Goal: Task Accomplishment & Management: Manage account settings

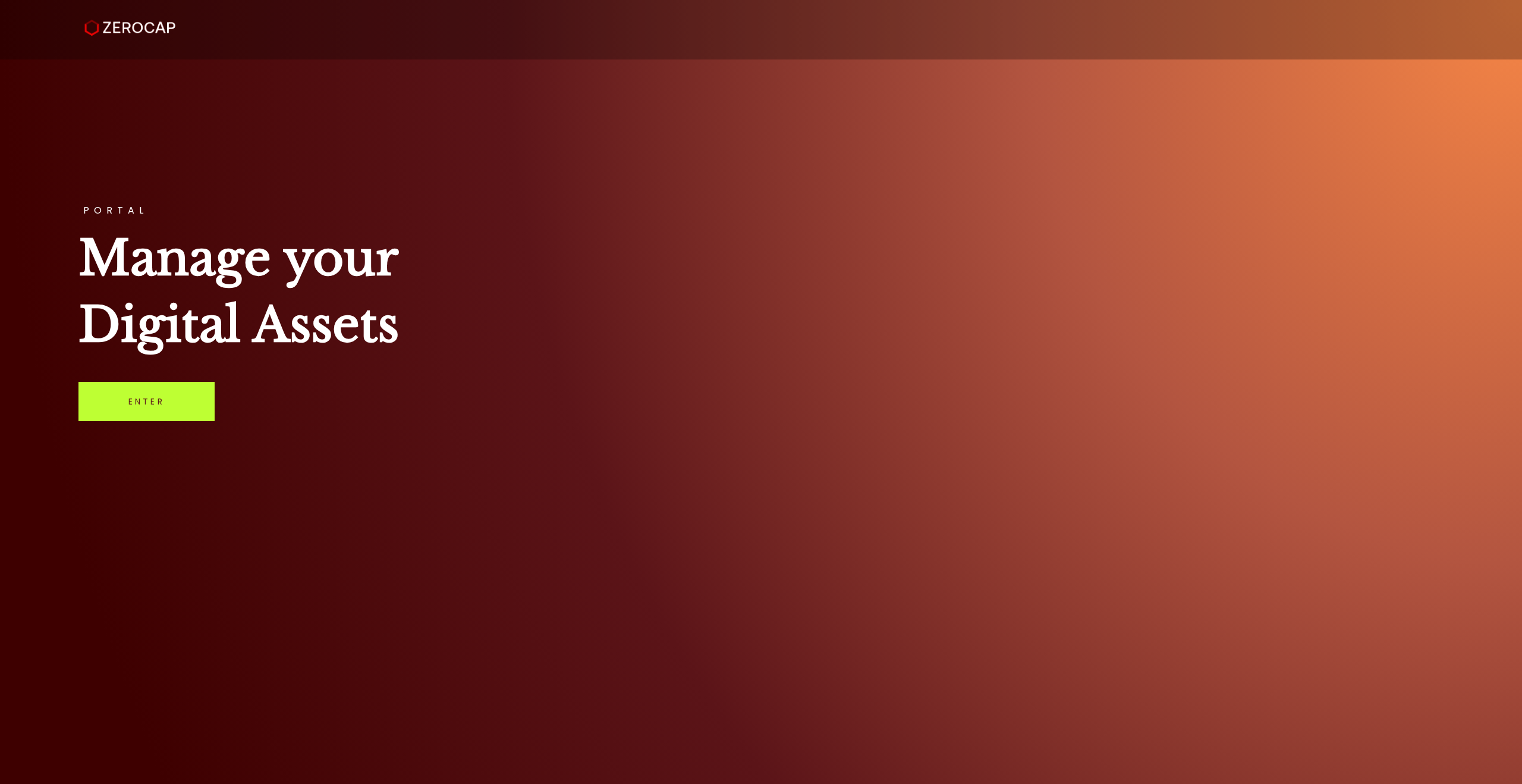
click at [164, 392] on link "Enter" at bounding box center [147, 401] width 136 height 39
click at [179, 417] on link "Enter" at bounding box center [147, 401] width 136 height 39
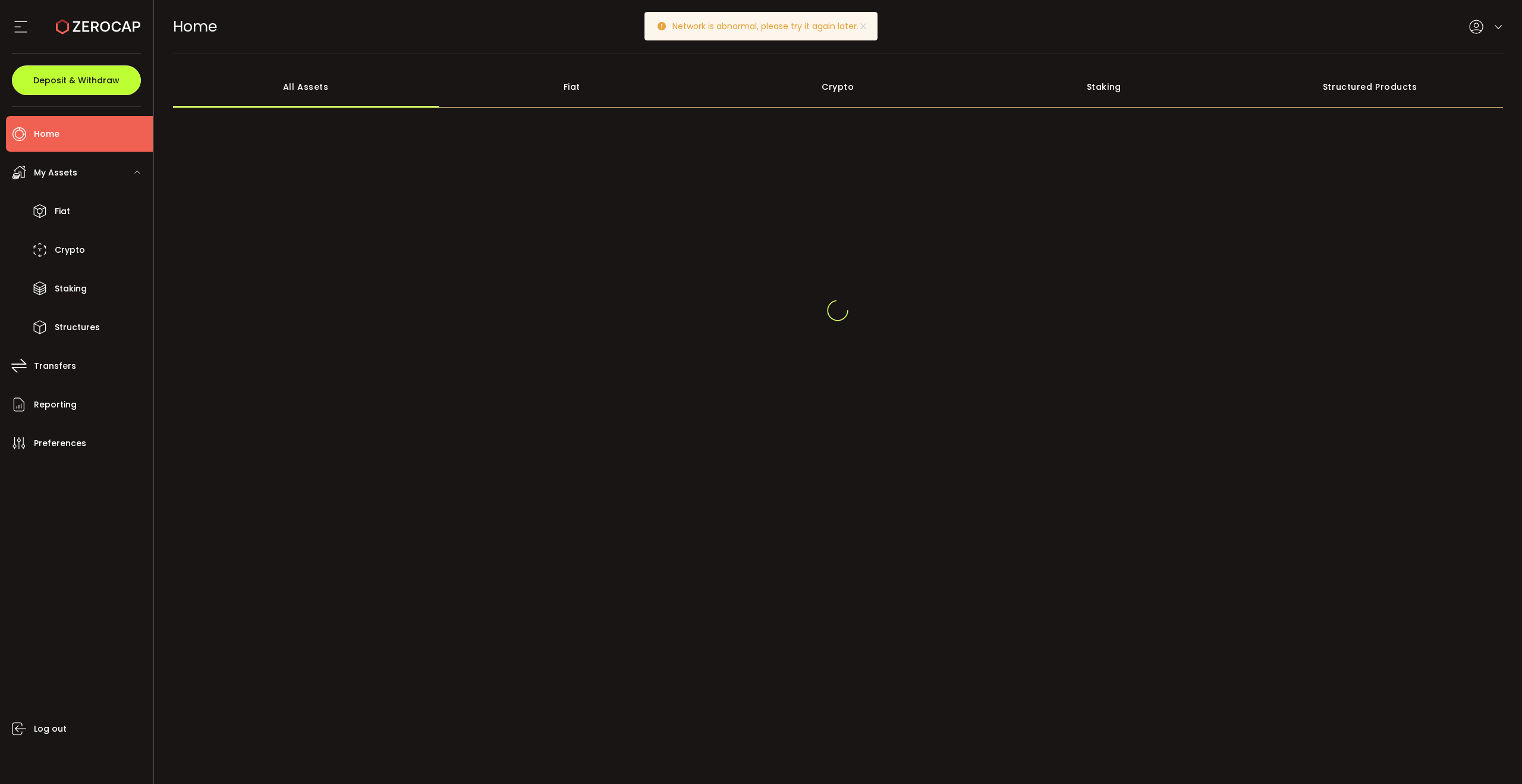
click at [90, 77] on span "Deposit & Withdraw" at bounding box center [77, 80] width 86 height 8
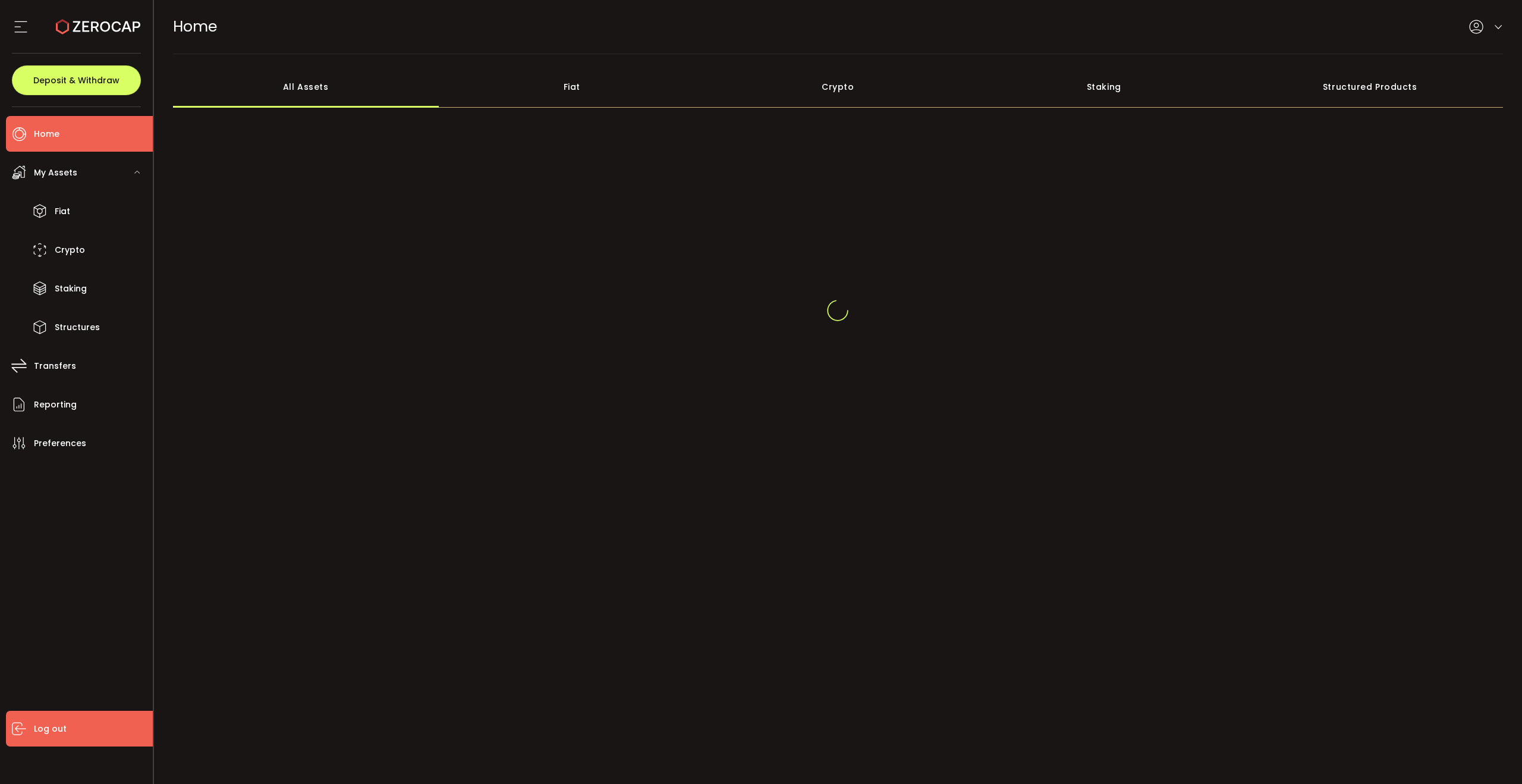
click at [32, 729] on li "Log out" at bounding box center [80, 728] width 147 height 36
click at [18, 34] on icon at bounding box center [21, 27] width 18 height 18
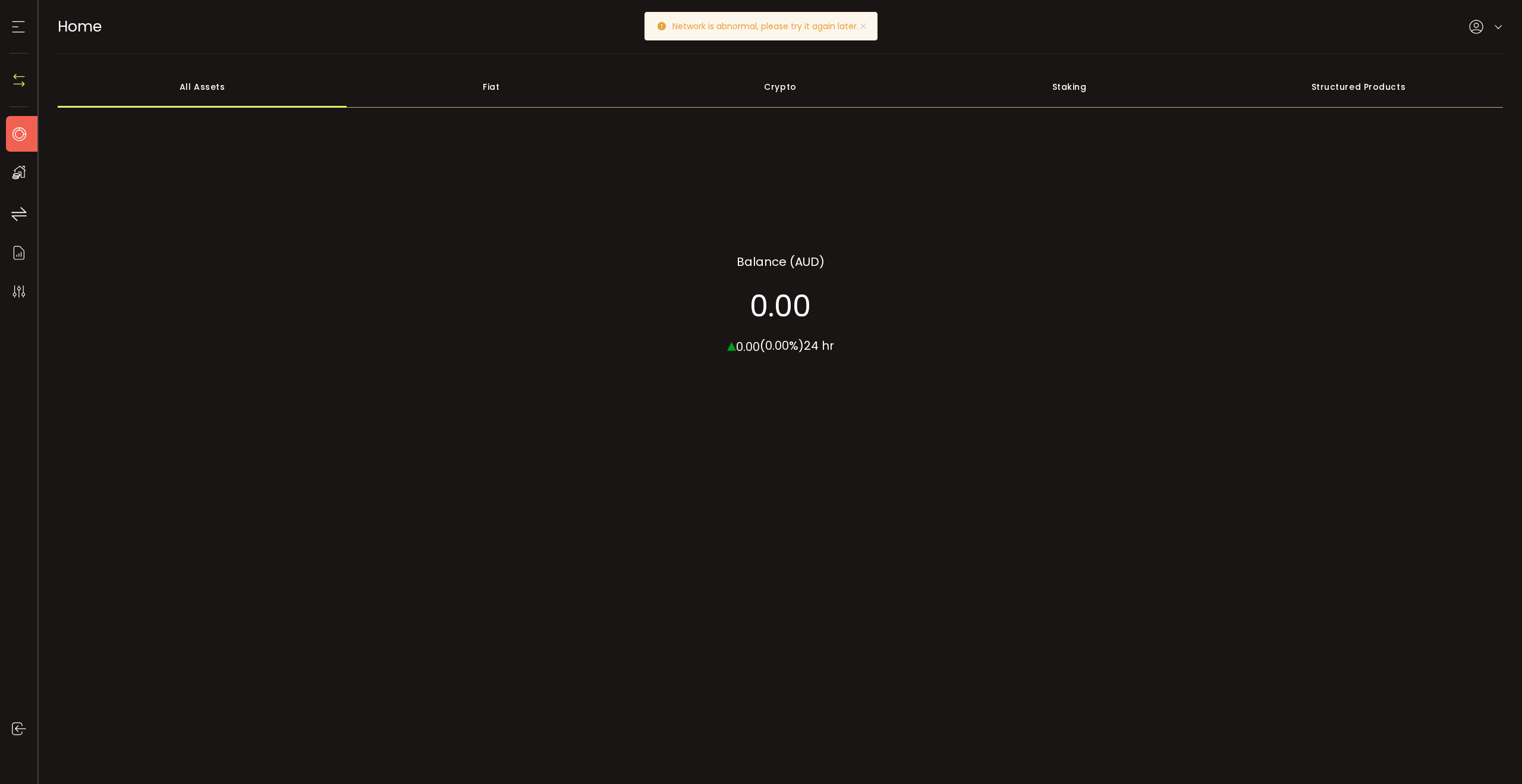
click at [14, 27] on icon at bounding box center [19, 27] width 18 height 18
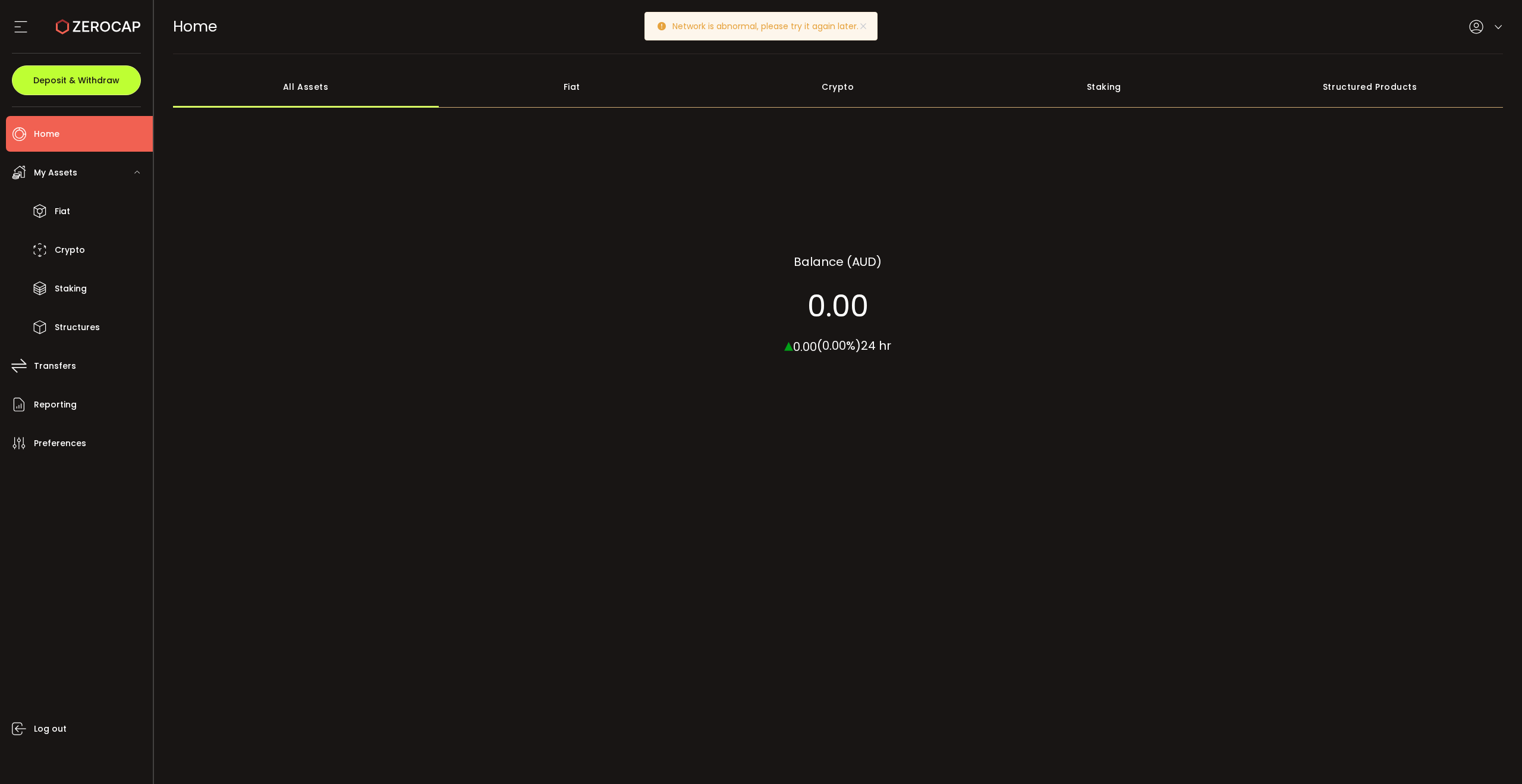
click at [67, 83] on span "Deposit & Withdraw" at bounding box center [77, 80] width 86 height 8
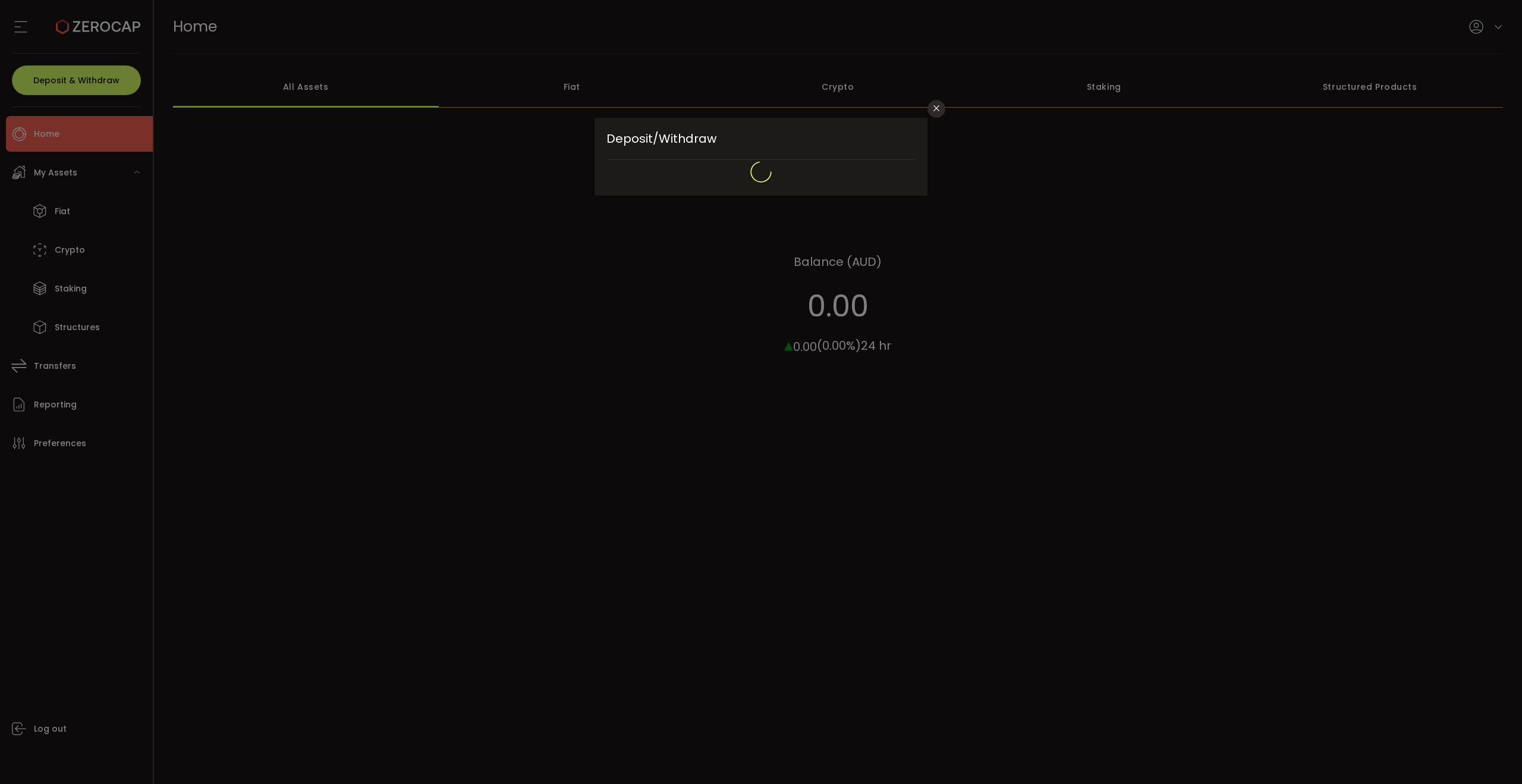
drag, startPoint x: 84, startPoint y: 52, endPoint x: 43, endPoint y: 40, distance: 42.7
click at [84, 52] on div "Deposit/Withdraw Withdraw Confirmation Deposit Withdraw Crypto Fiat Select Asse…" at bounding box center [761, 392] width 1522 height 784
click at [16, 27] on div "Deposit/Withdraw Withdraw Confirmation Deposit Withdraw Crypto Fiat Select Asse…" at bounding box center [761, 392] width 1522 height 784
click at [938, 105] on icon "Close" at bounding box center [936, 108] width 10 height 10
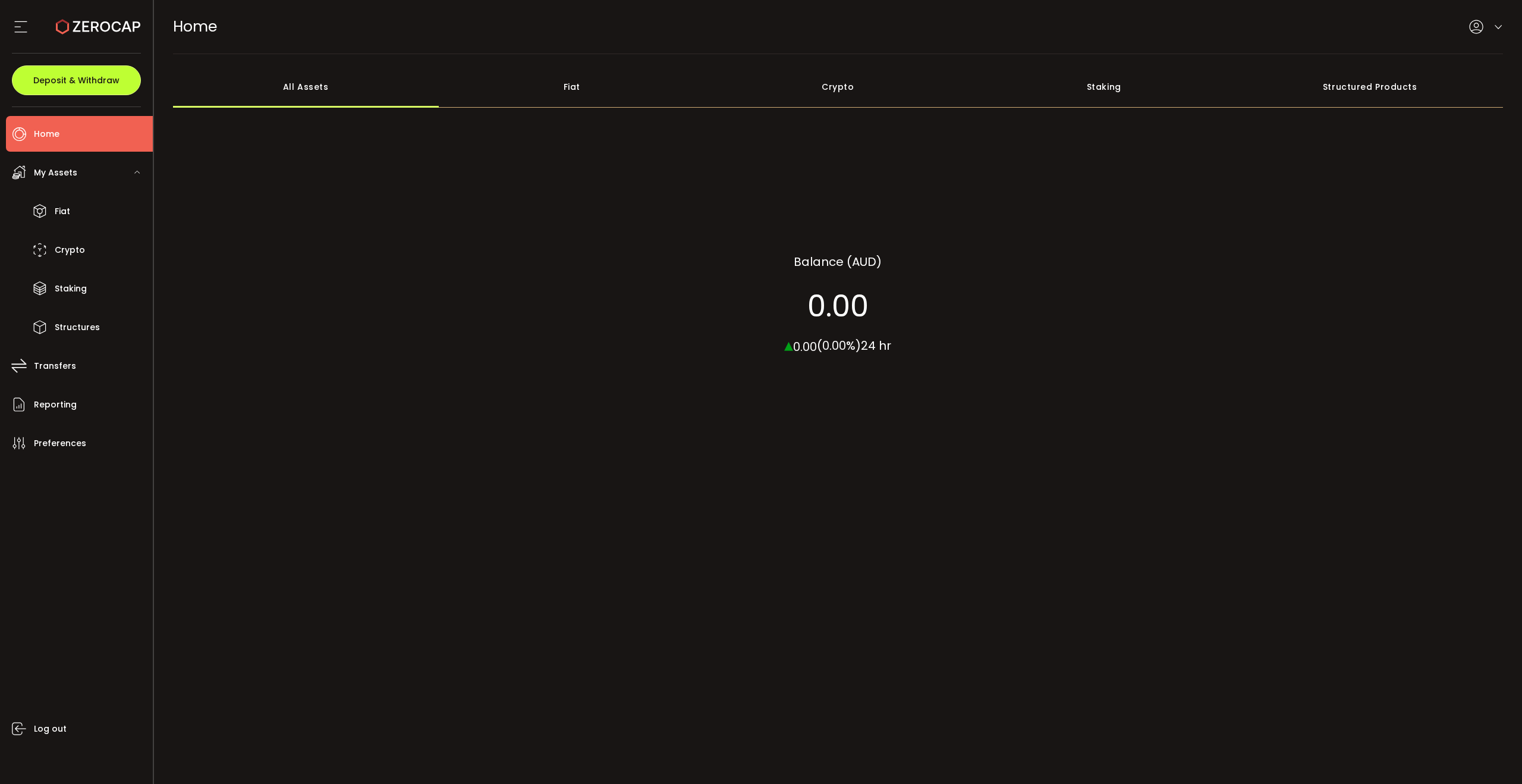
click at [65, 68] on button "Deposit & Withdraw" at bounding box center [77, 80] width 129 height 30
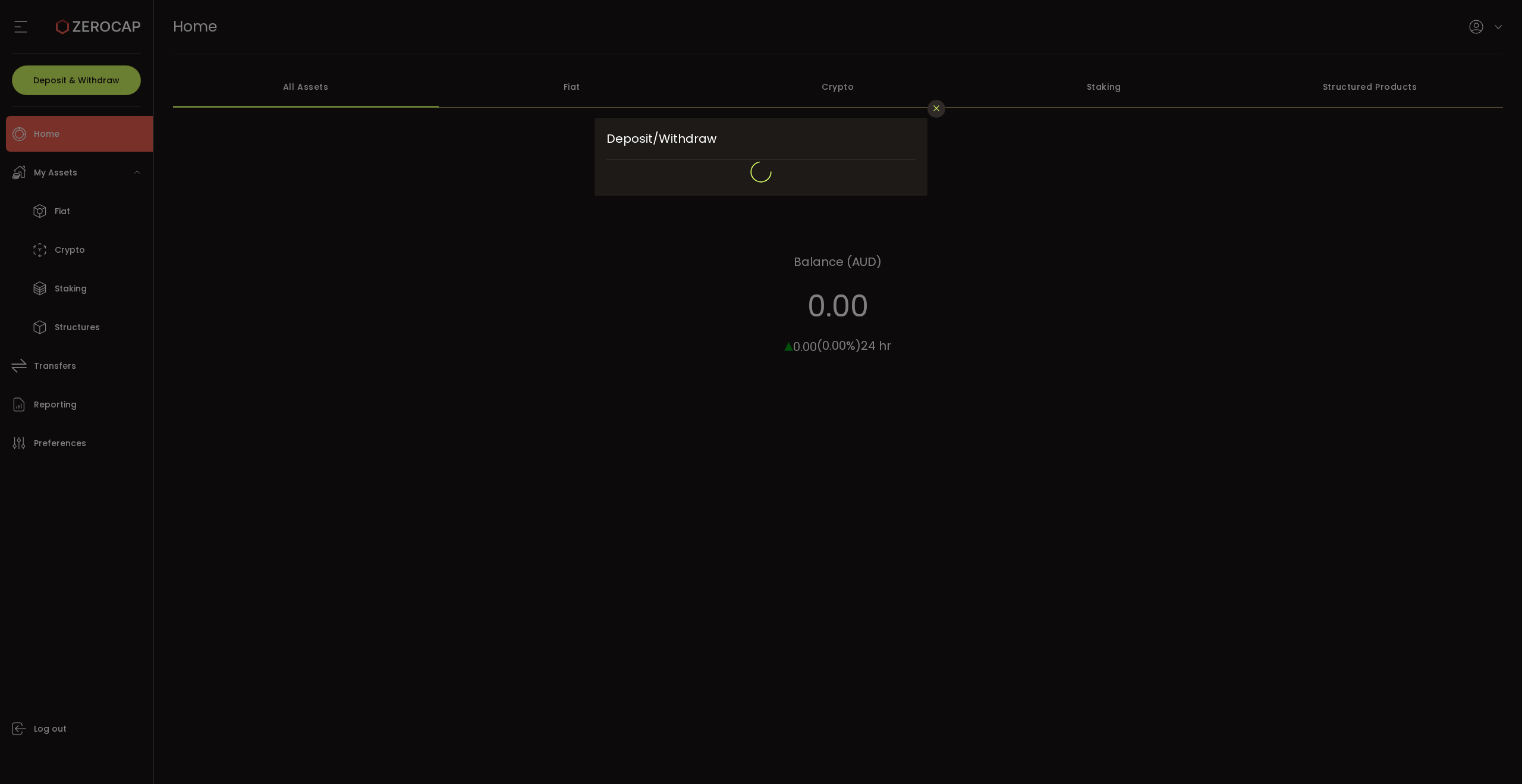
drag, startPoint x: 946, startPoint y: 110, endPoint x: 940, endPoint y: 109, distance: 6.1
click at [945, 110] on div "Deposit/Withdraw Withdraw Confirmation Deposit Withdraw Crypto Fiat Select Asse…" at bounding box center [761, 392] width 1522 height 784
click at [936, 109] on icon "Close" at bounding box center [936, 108] width 10 height 10
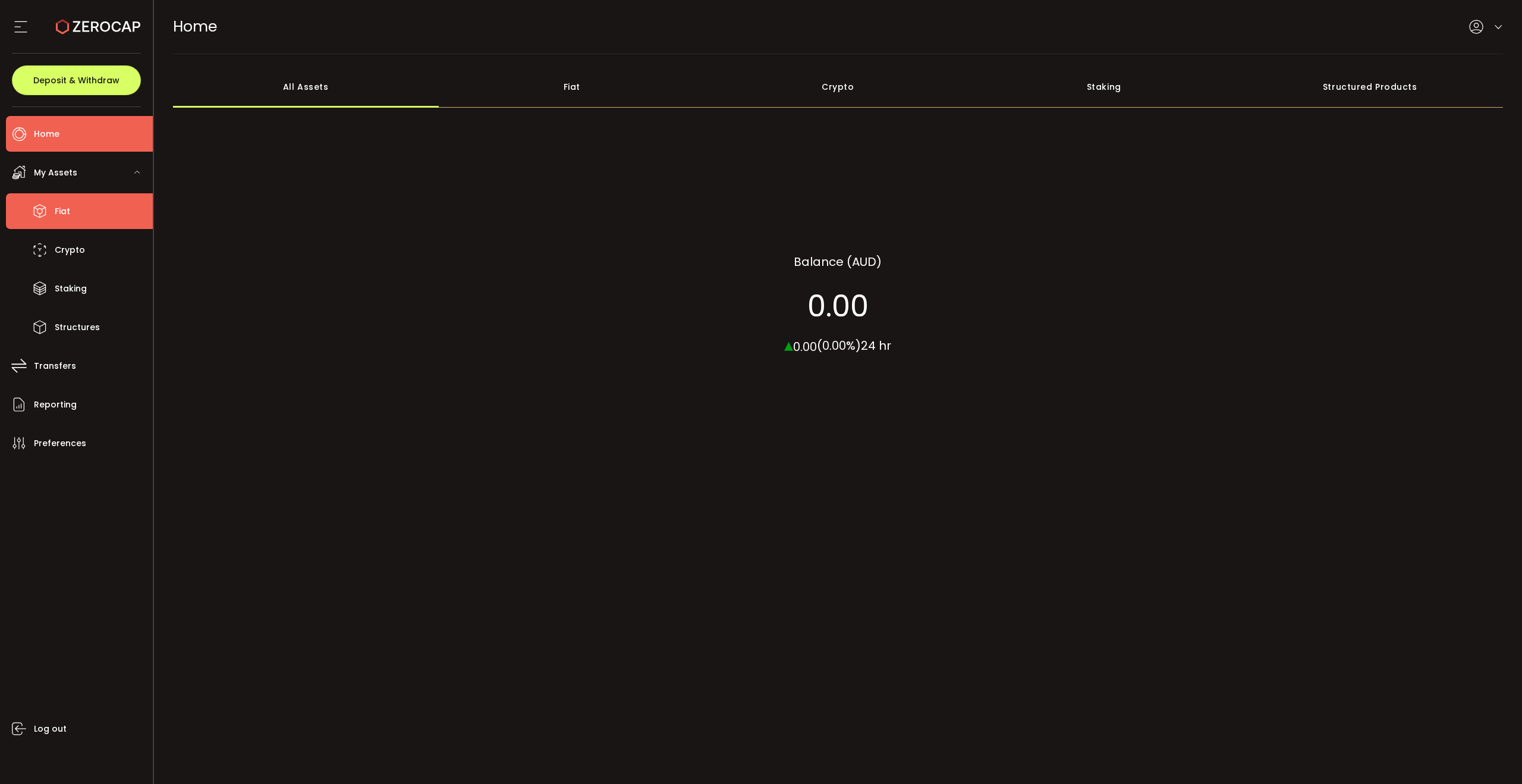
click at [98, 208] on li "Fiat" at bounding box center [80, 211] width 147 height 36
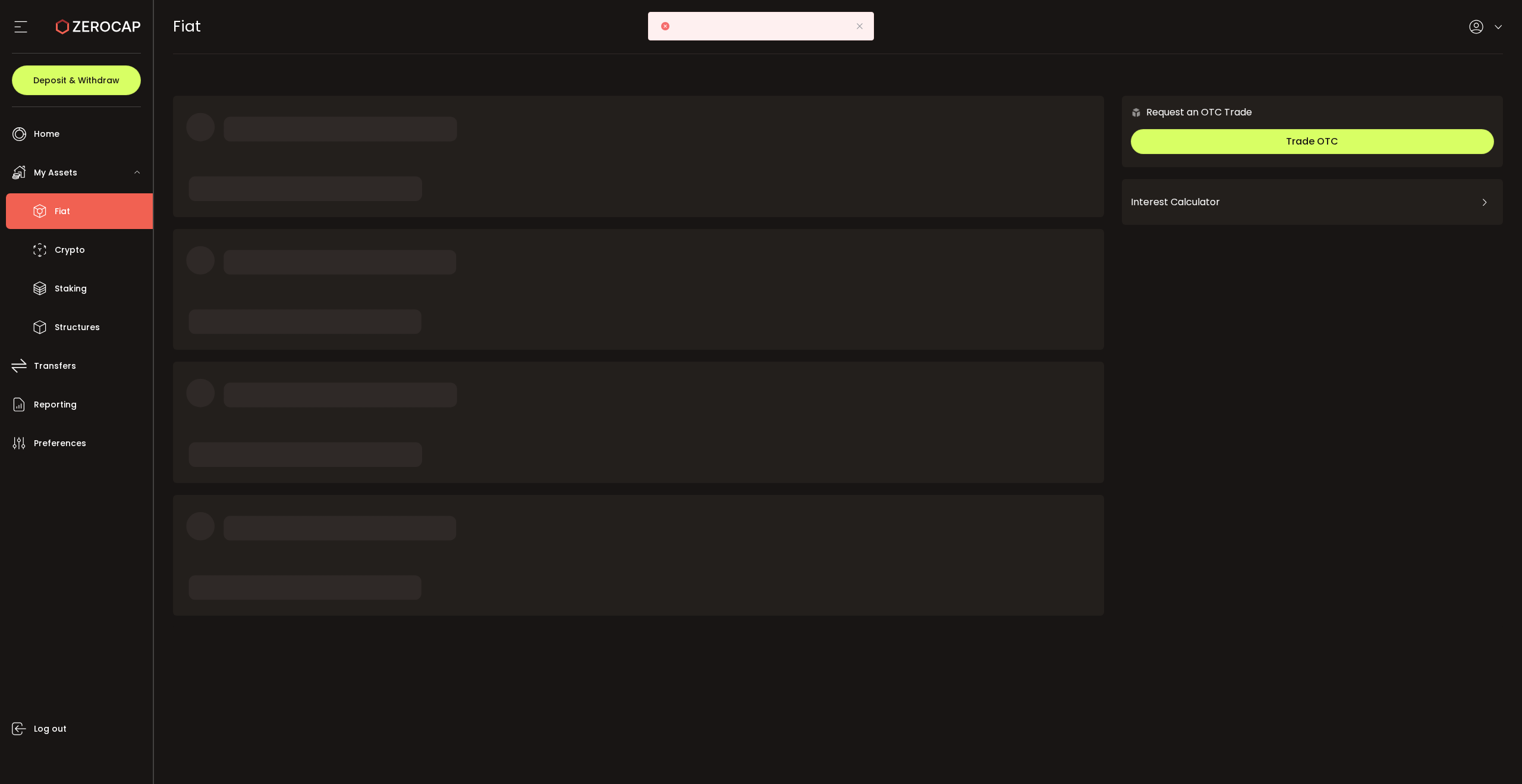
click at [859, 27] on icon at bounding box center [860, 26] width 10 height 10
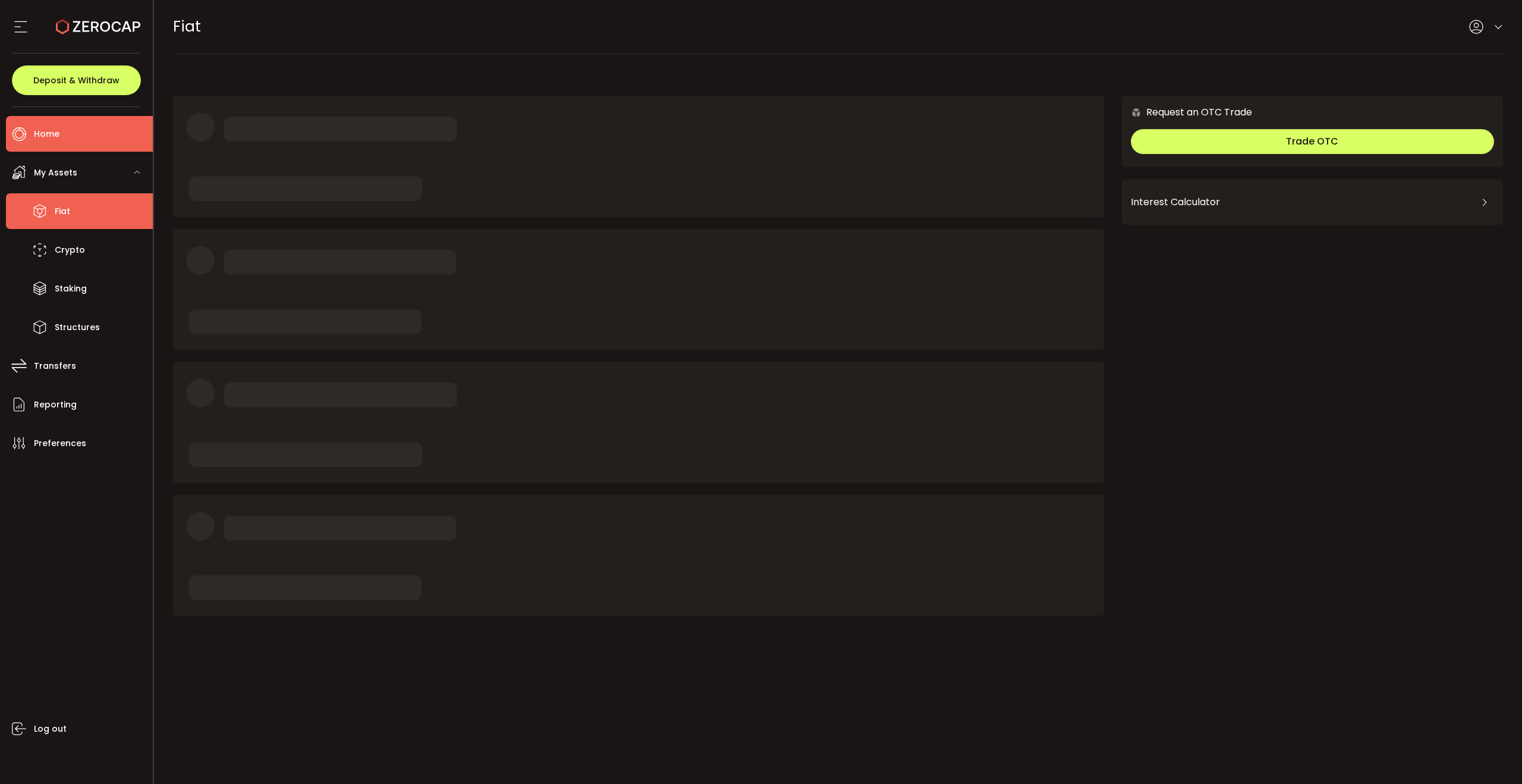
click at [70, 132] on li "Home" at bounding box center [80, 133] width 147 height 36
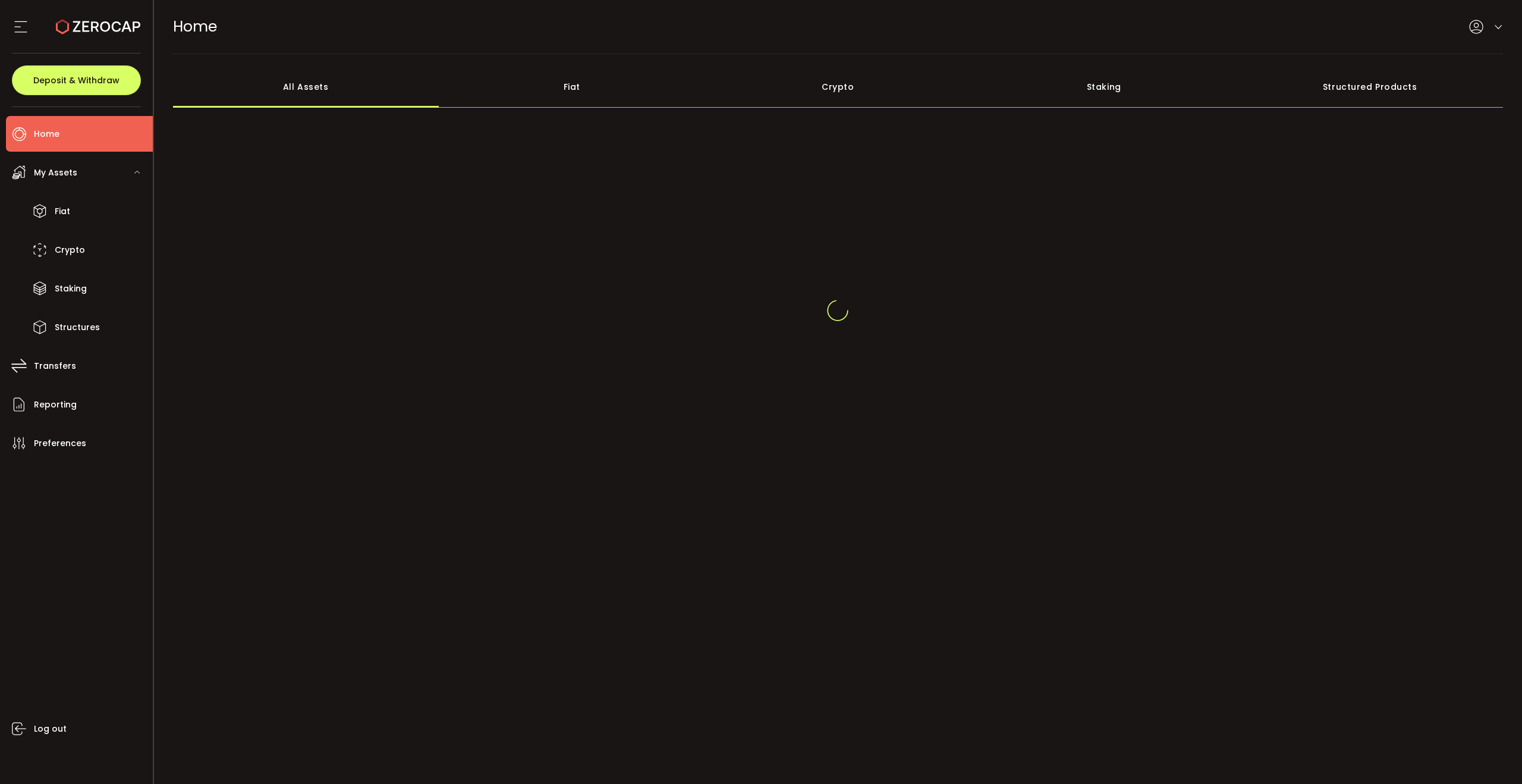
click at [795, 136] on div at bounding box center [838, 304] width 1331 height 376
click at [73, 67] on button "Deposit & Withdraw" at bounding box center [77, 80] width 129 height 30
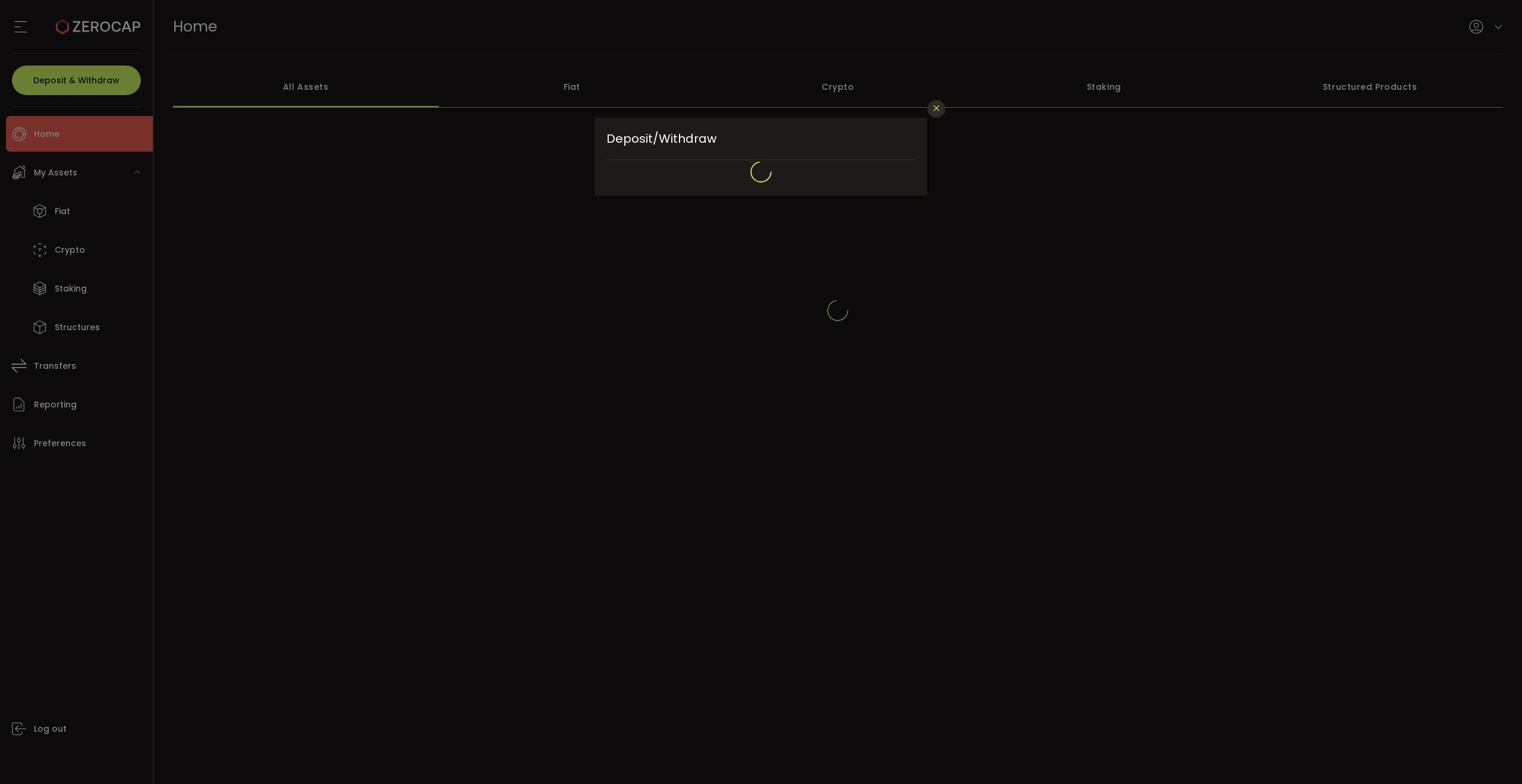
click at [941, 109] on icon "Close" at bounding box center [936, 108] width 10 height 10
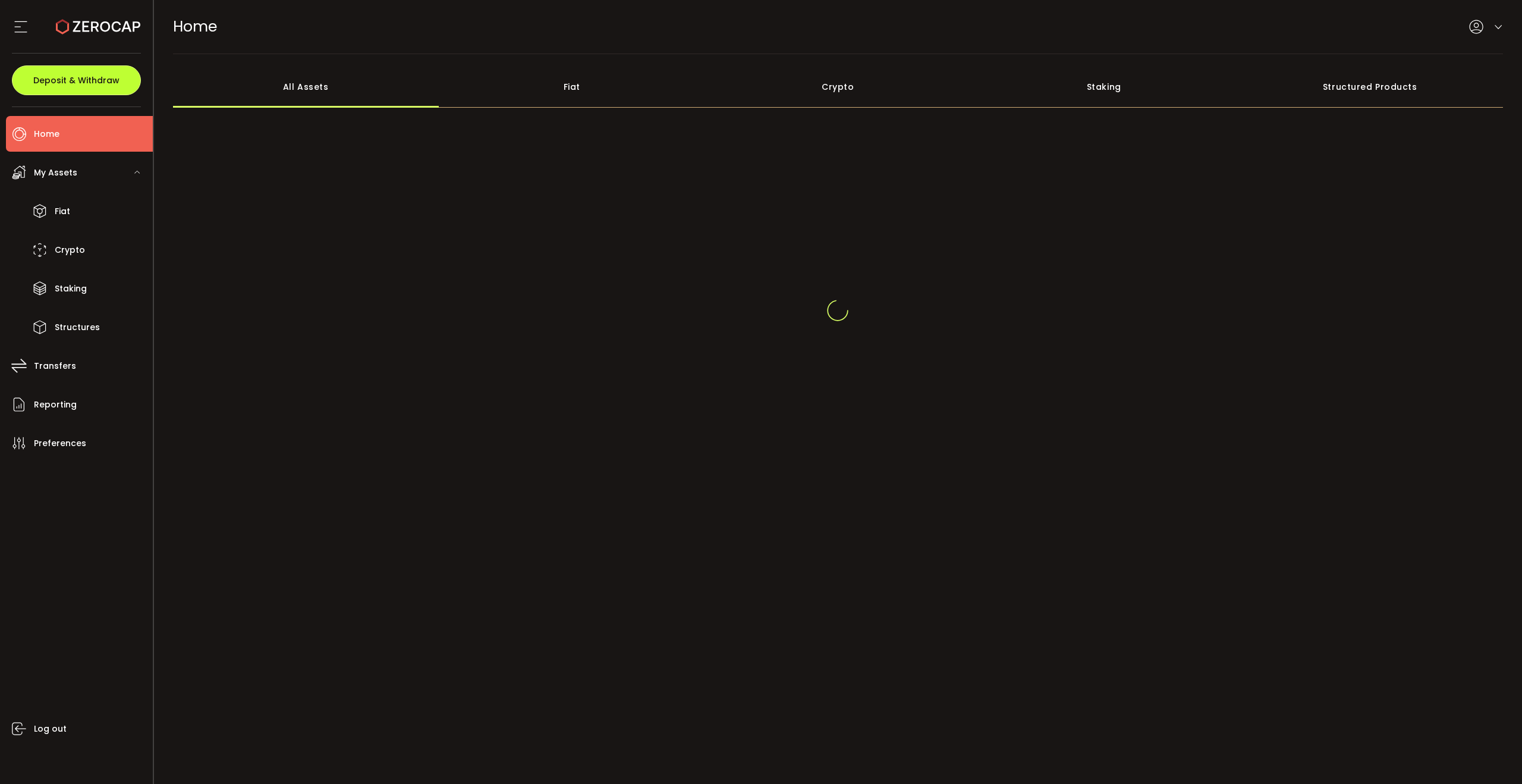
click at [118, 81] on button "Deposit & Withdraw" at bounding box center [77, 80] width 129 height 30
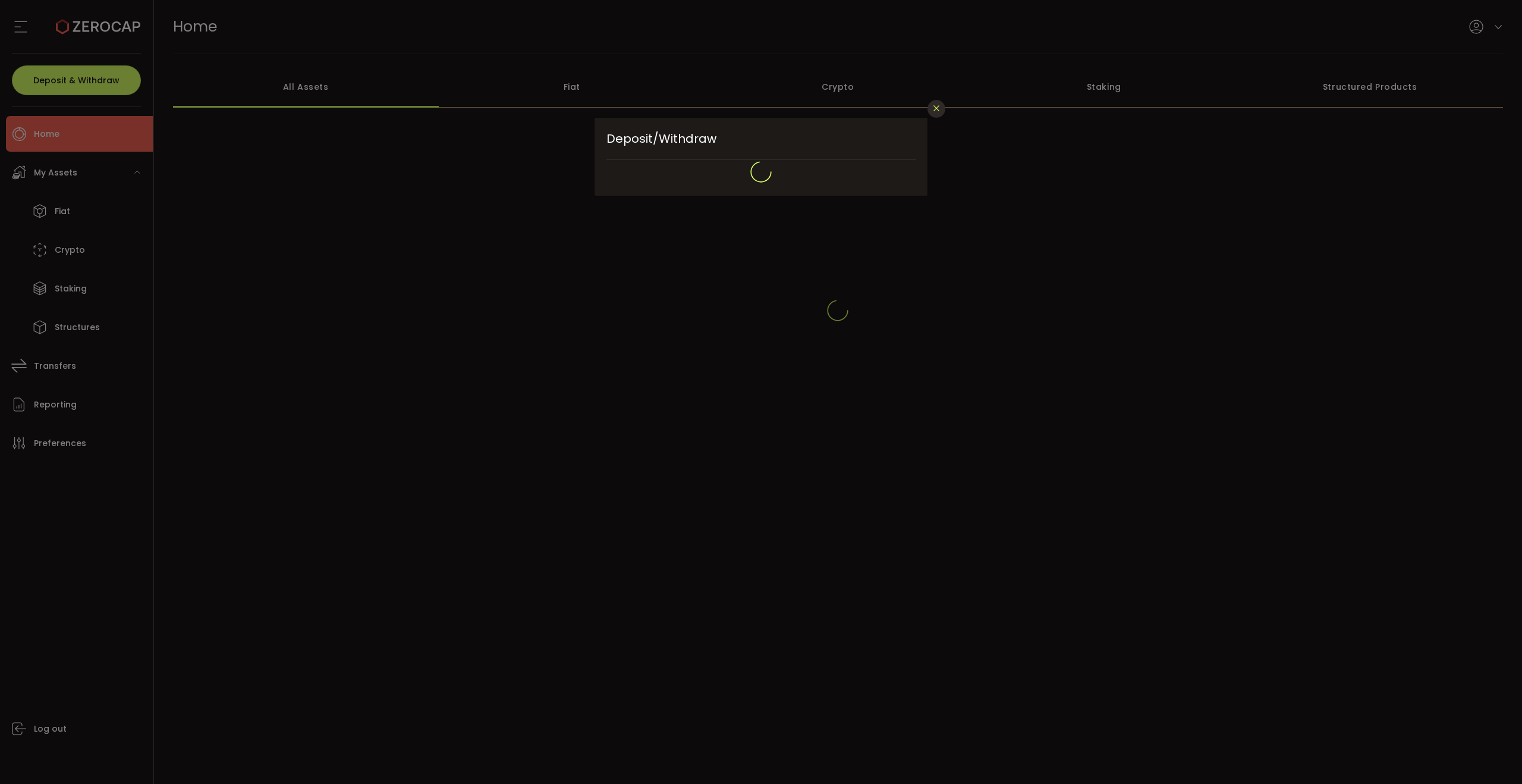
click at [938, 110] on icon "Close" at bounding box center [936, 108] width 10 height 10
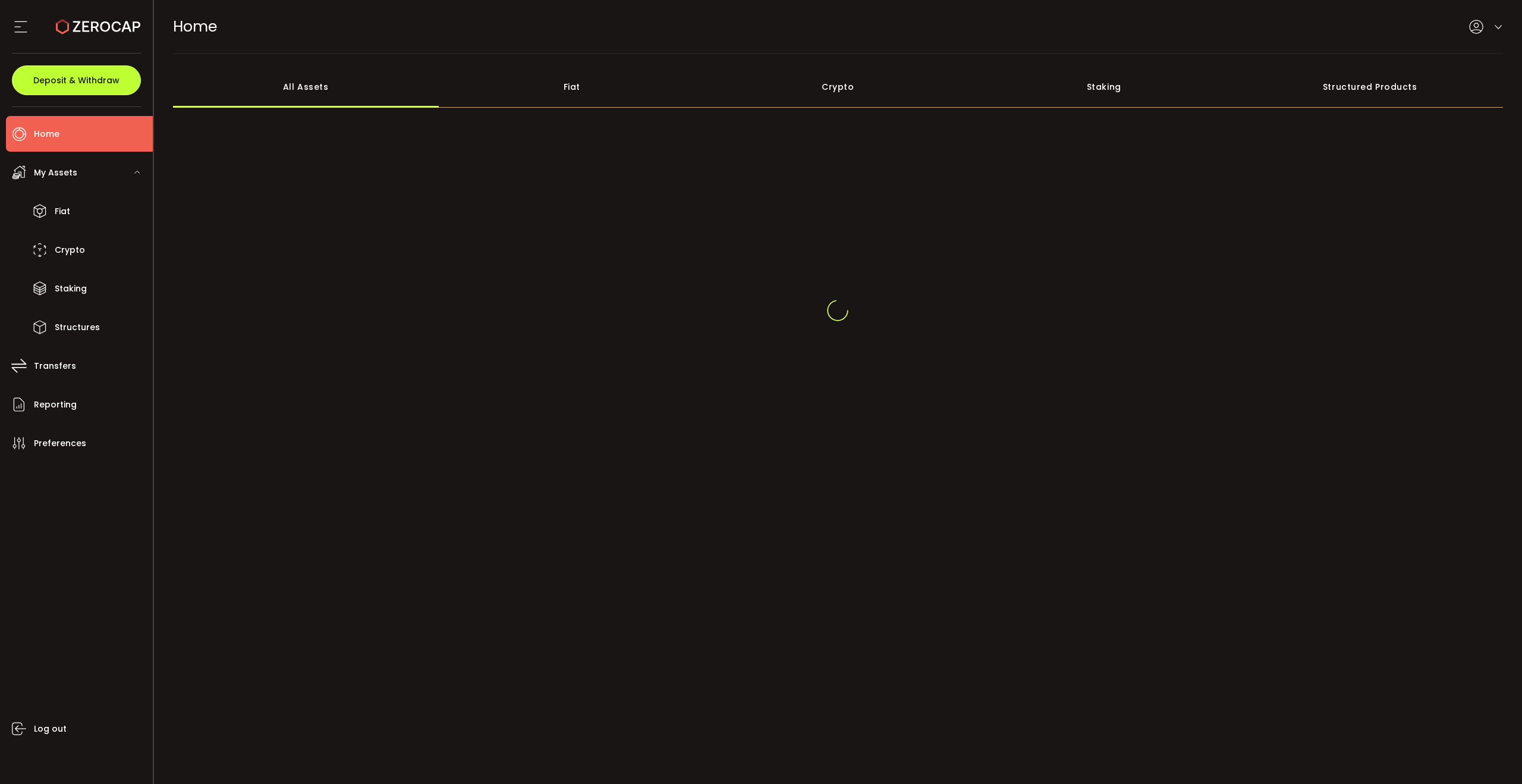
click at [68, 81] on span "Deposit & Withdraw" at bounding box center [77, 80] width 86 height 8
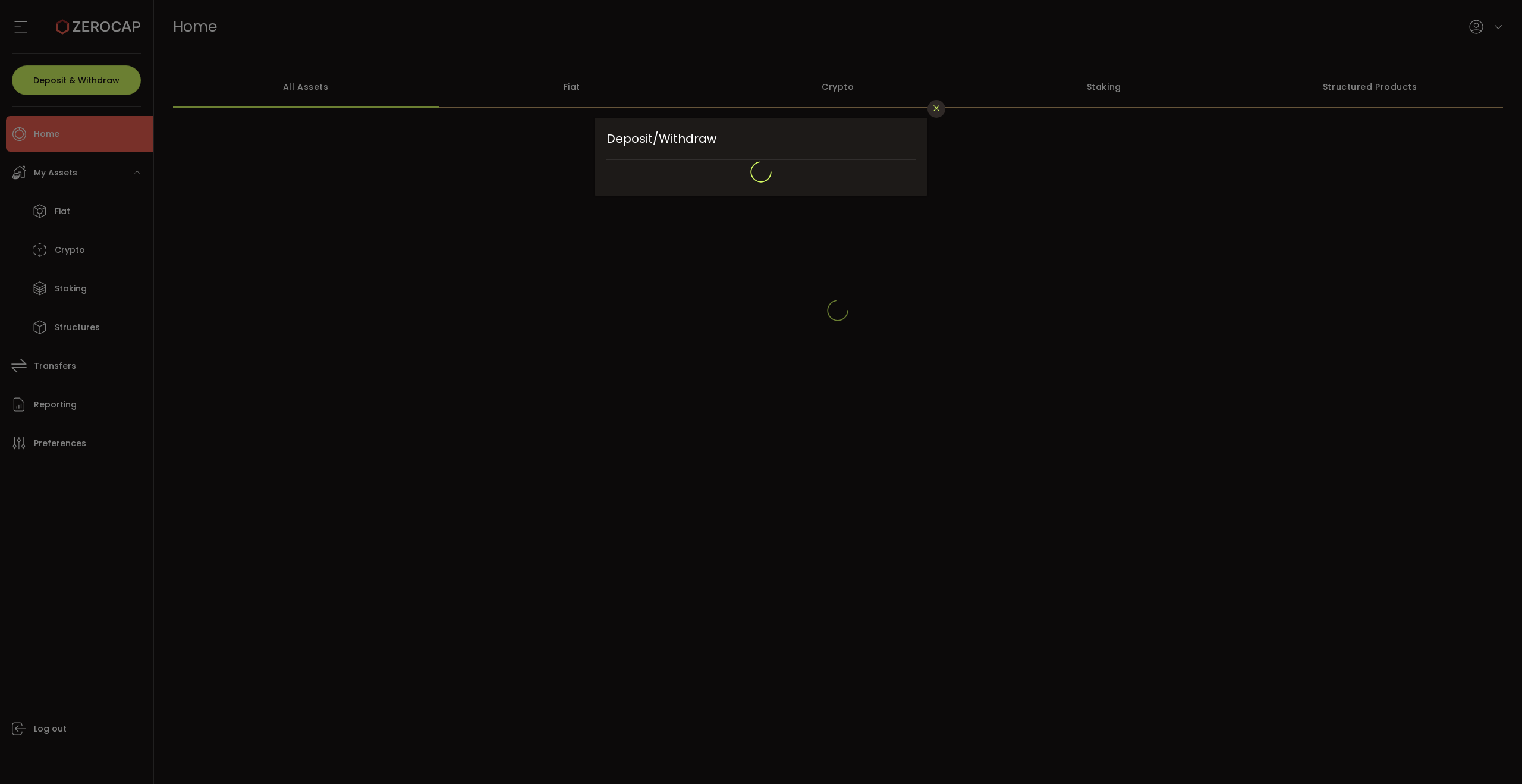
click at [934, 106] on icon "Close" at bounding box center [936, 108] width 10 height 10
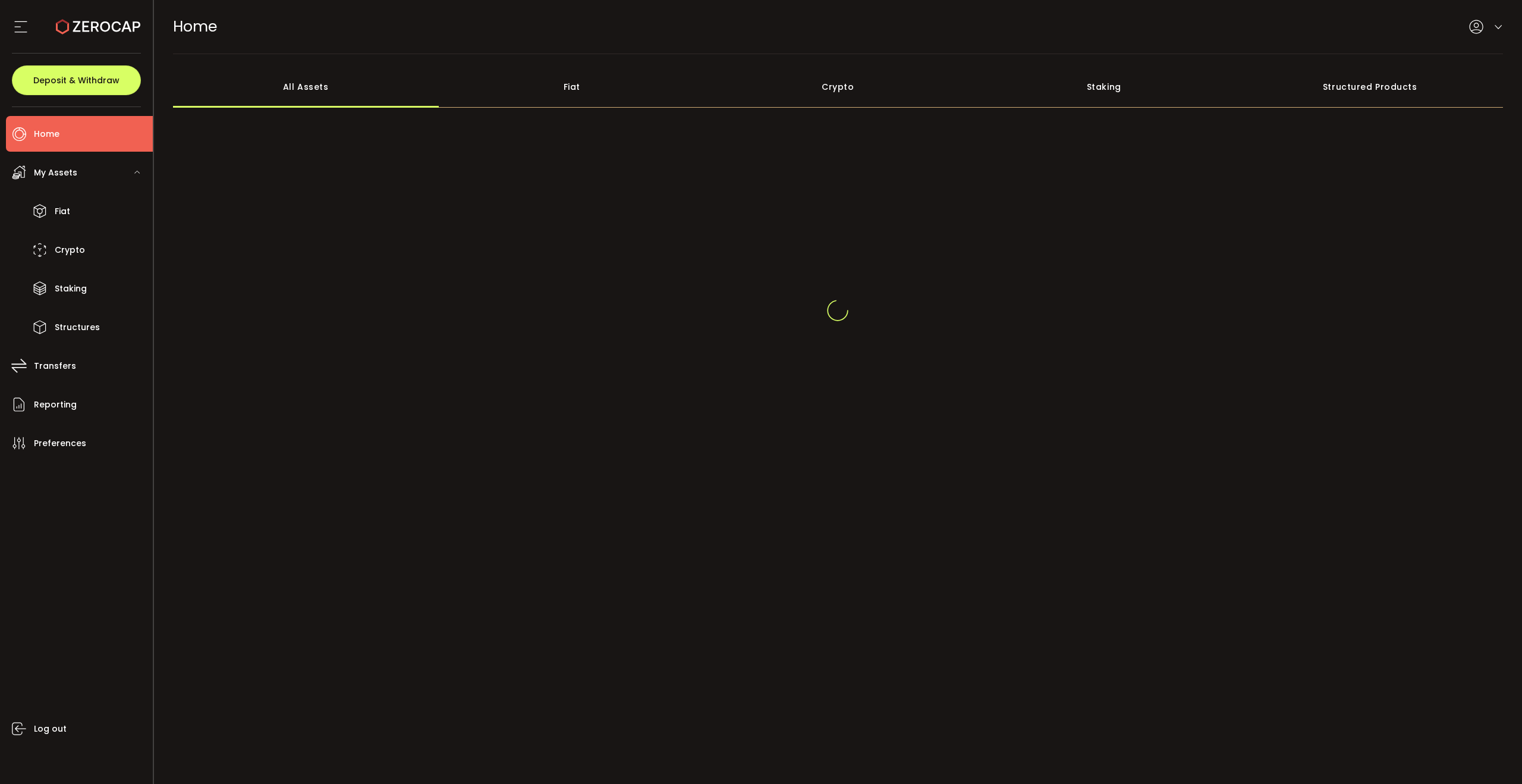
click at [1059, 43] on div "HOME Buy Power A$9,797.23 AUD Home Home Verify Your Identity" at bounding box center [838, 27] width 1331 height 54
click at [83, 84] on span "Deposit & Withdraw" at bounding box center [77, 80] width 86 height 8
click at [48, 731] on span "Log out" at bounding box center [50, 729] width 33 height 17
click at [43, 725] on span "Log out" at bounding box center [50, 729] width 33 height 17
